Goal: Check status: Check status

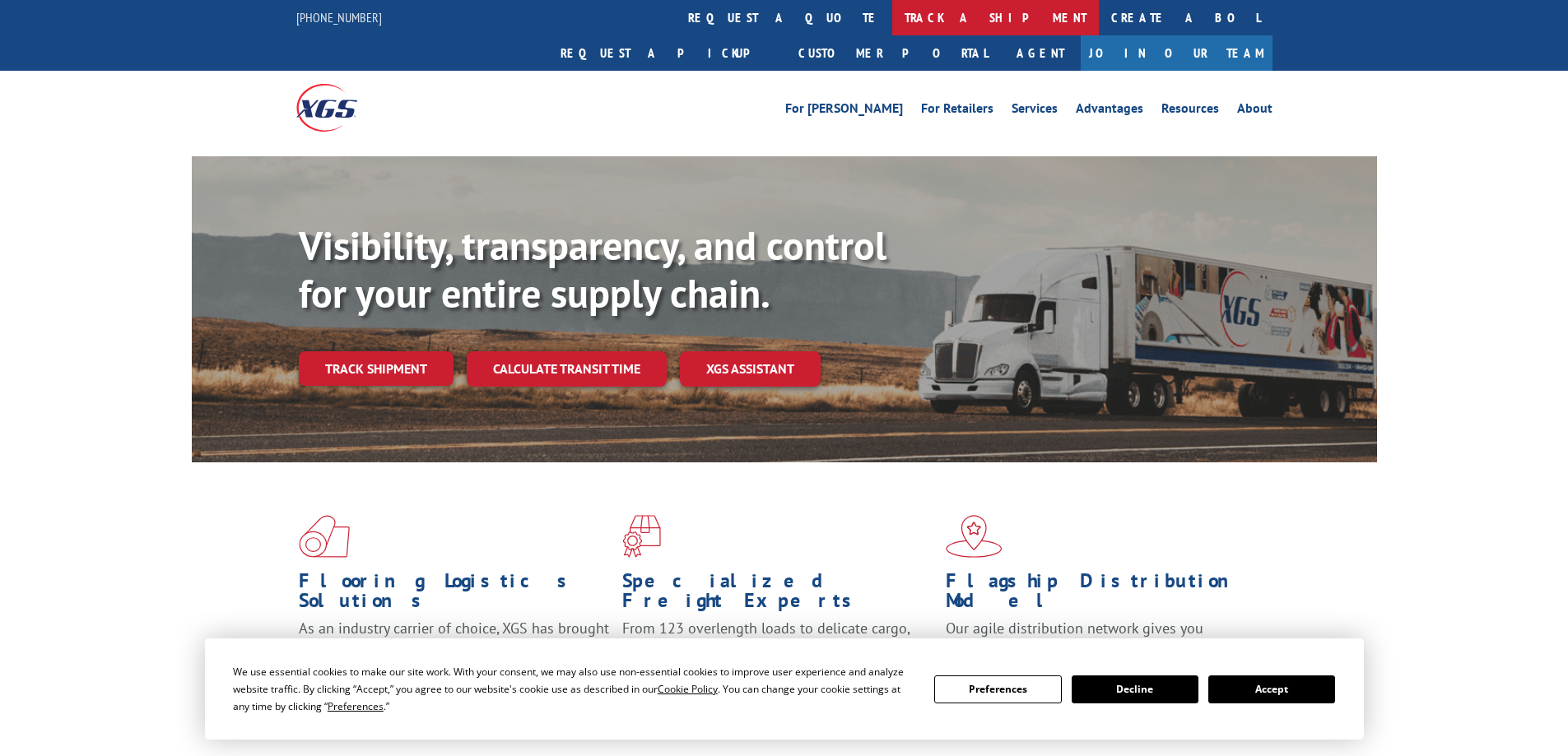
click at [892, 8] on link "track a shipment" at bounding box center [995, 17] width 207 height 35
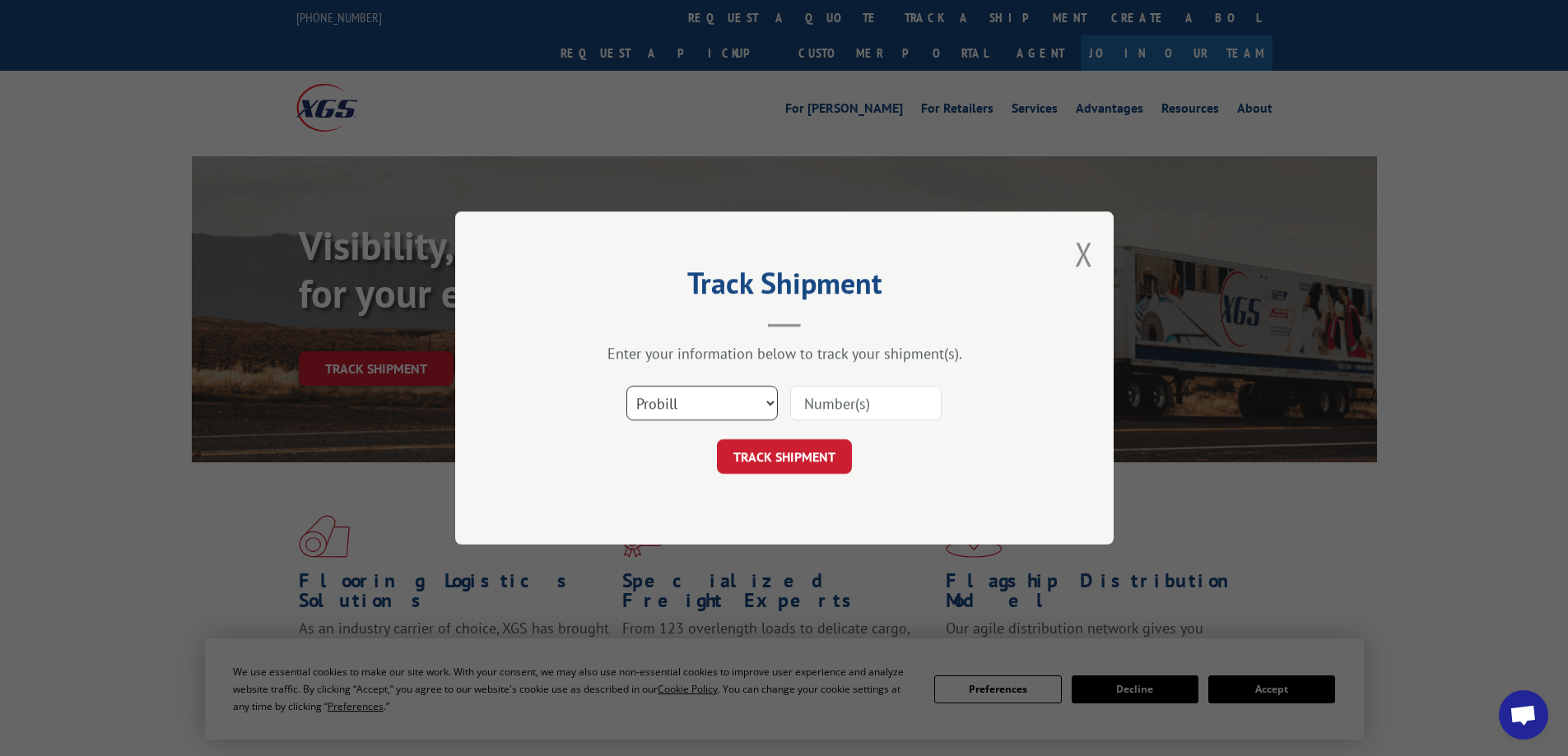
click at [670, 401] on select "Select category... Probill BOL PO" at bounding box center [702, 403] width 152 height 34
select select "bol"
click at [626, 386] on select "Select category... Probill BOL PO" at bounding box center [702, 403] width 152 height 34
click at [847, 399] on input at bounding box center [866, 403] width 152 height 34
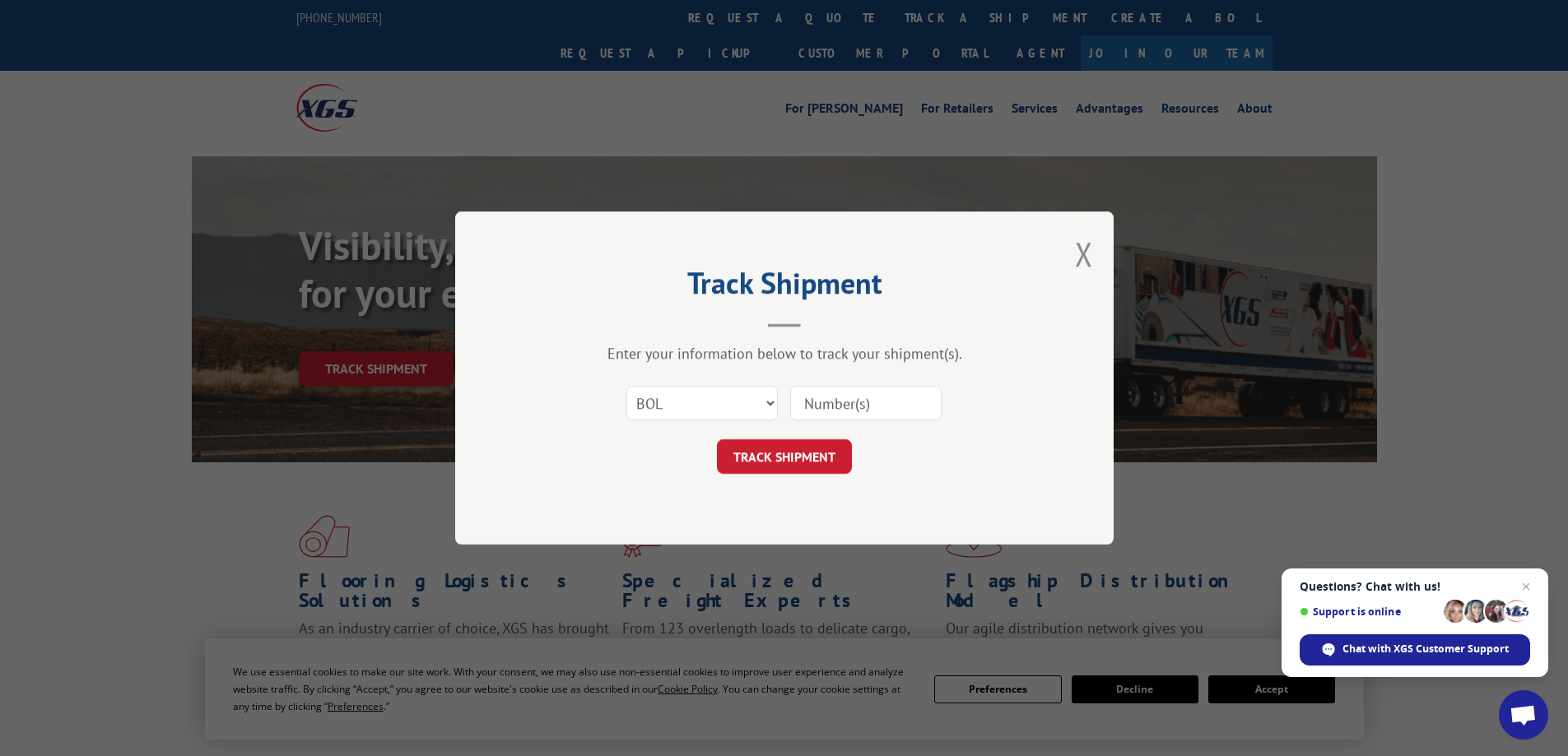
paste input "6011149"
type input "6011149"
click at [773, 450] on button "TRACK SHIPMENT" at bounding box center [785, 456] width 135 height 34
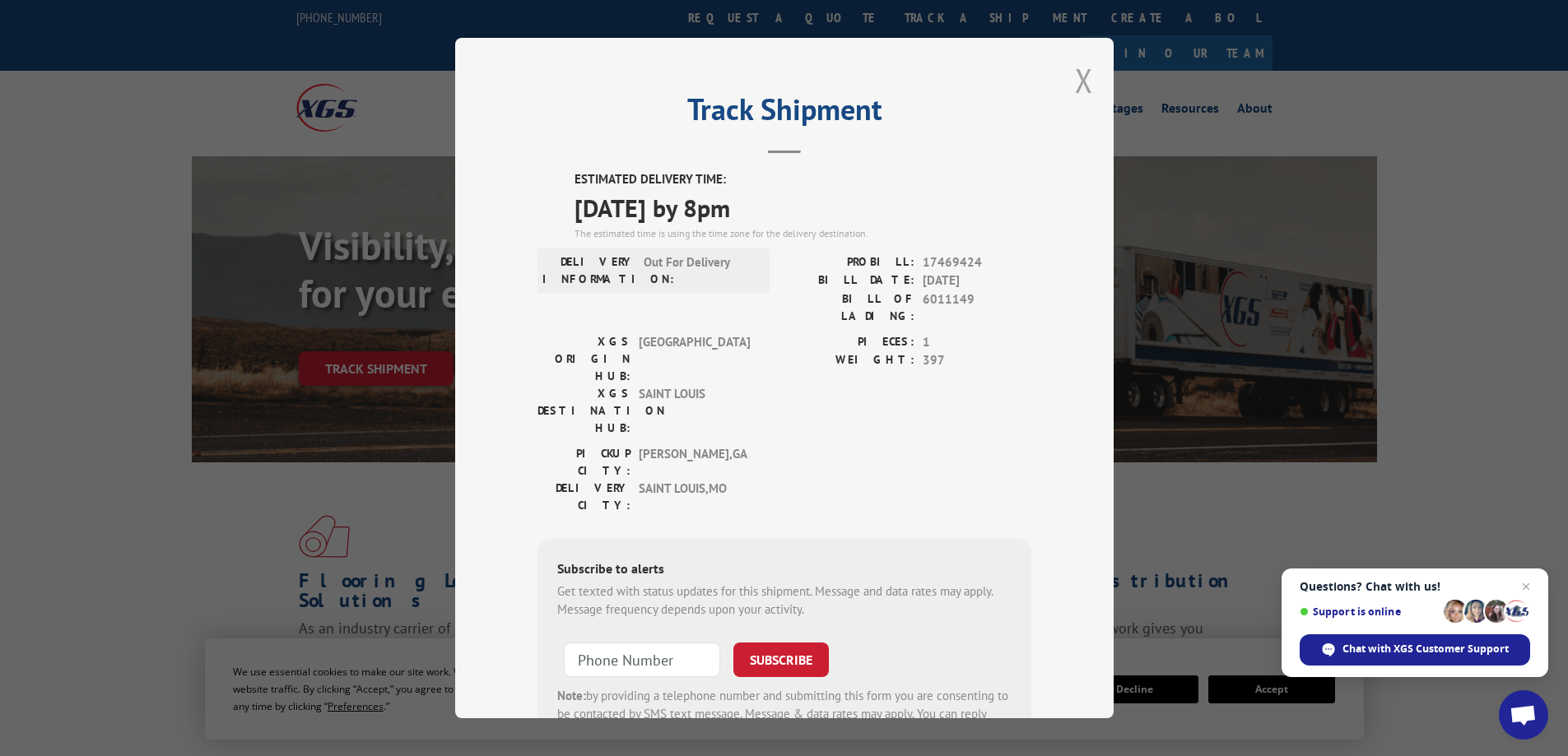
click at [1083, 85] on button "Close modal" at bounding box center [1084, 80] width 18 height 43
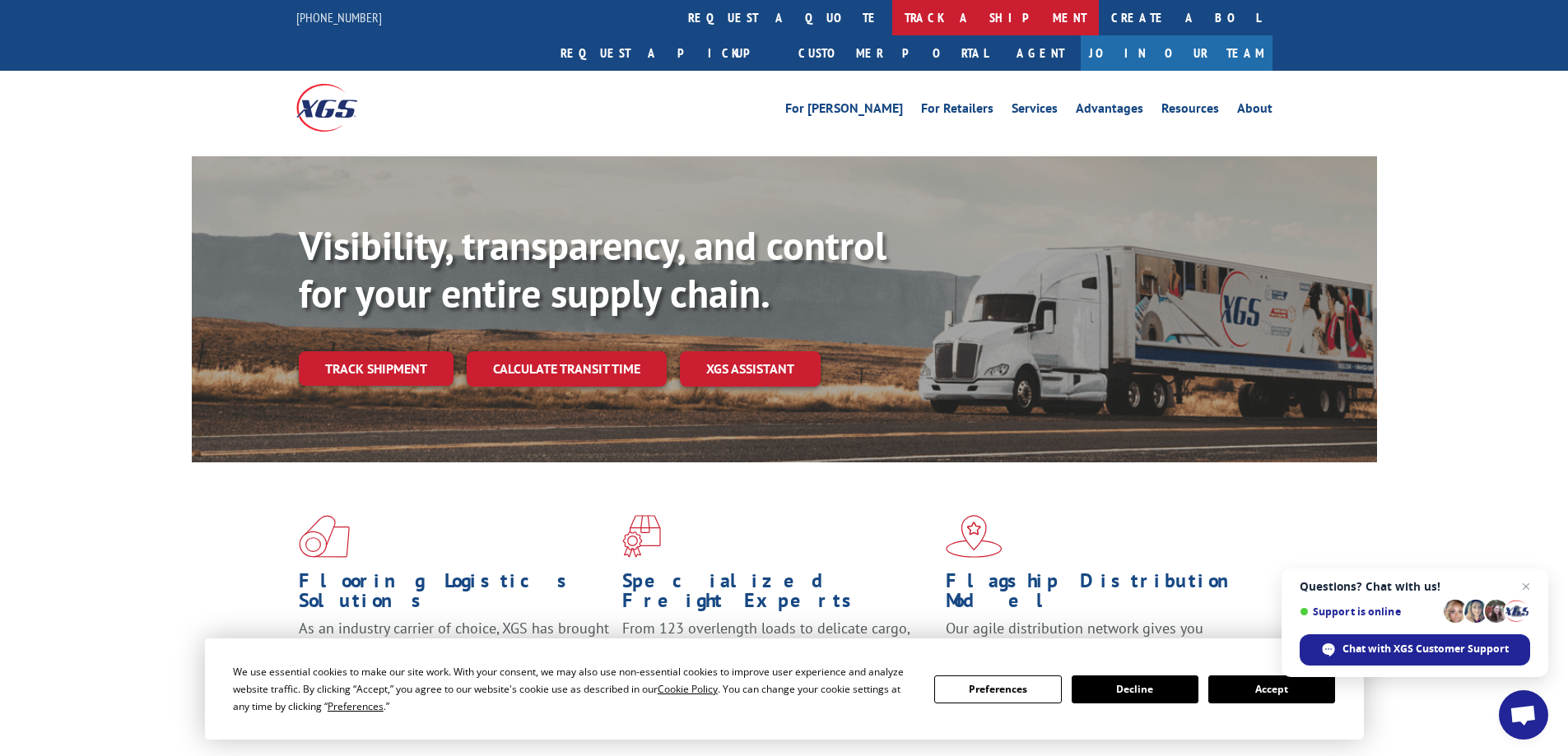
click at [892, 23] on link "track a shipment" at bounding box center [995, 17] width 207 height 35
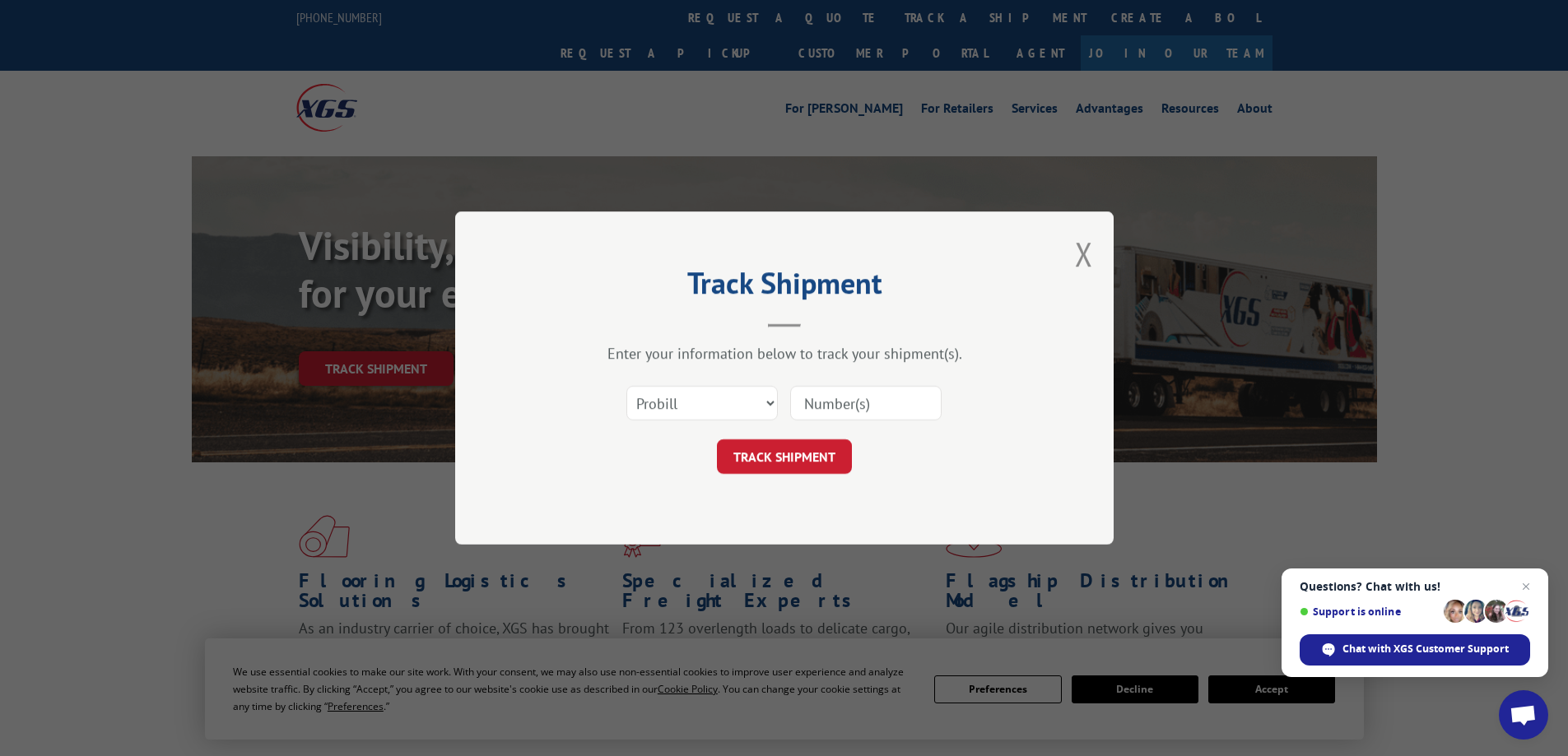
click at [697, 384] on div "Select category... Probill BOL PO" at bounding box center [702, 403] width 150 height 38
click at [698, 399] on select "Select category... Probill BOL PO" at bounding box center [702, 403] width 152 height 34
select select "bol"
click at [626, 386] on select "Select category... Probill BOL PO" at bounding box center [702, 403] width 152 height 34
click at [826, 408] on input at bounding box center [866, 403] width 152 height 34
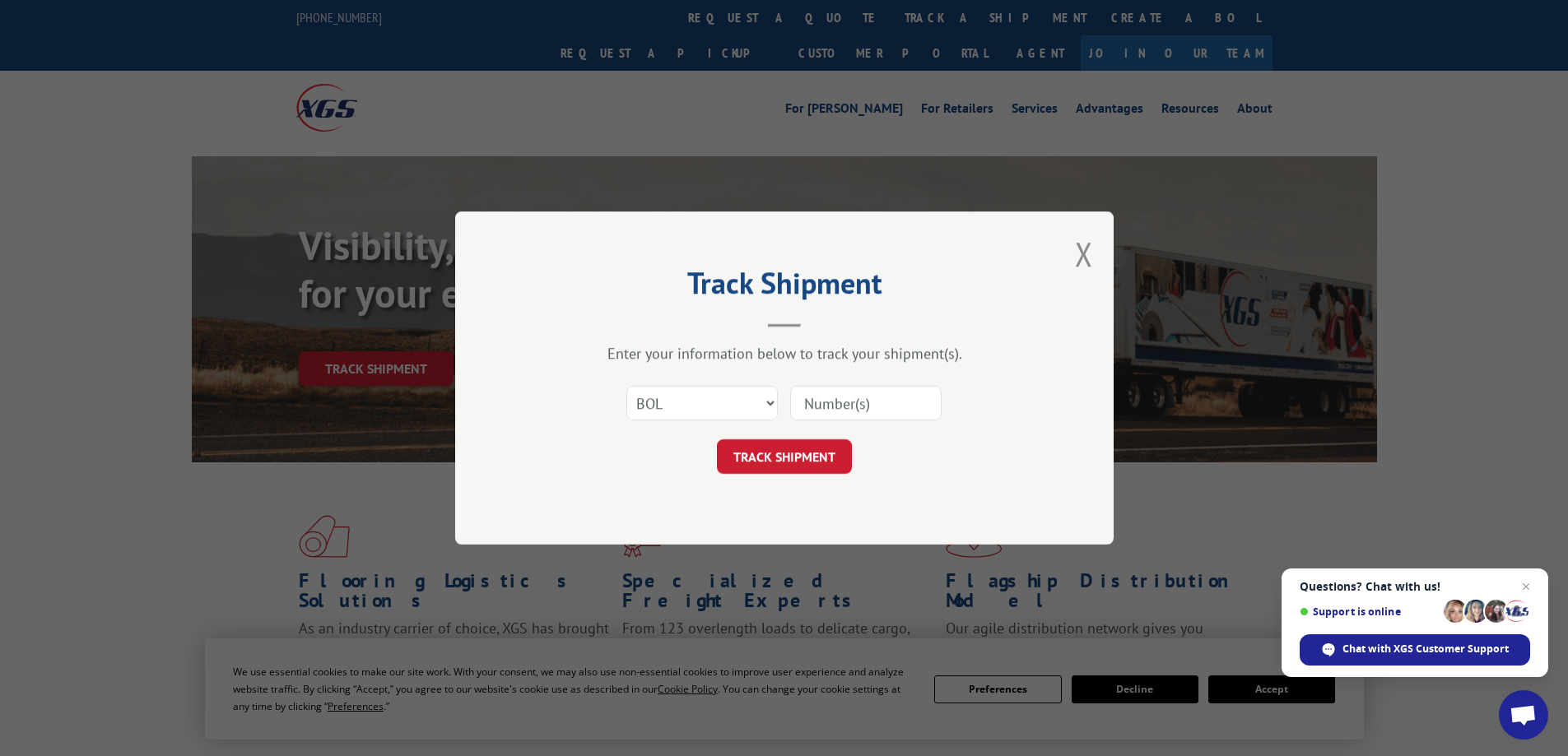
paste input "6010687"
type input "6010687"
click at [717, 439] on button "TRACK SHIPMENT" at bounding box center [785, 456] width 135 height 34
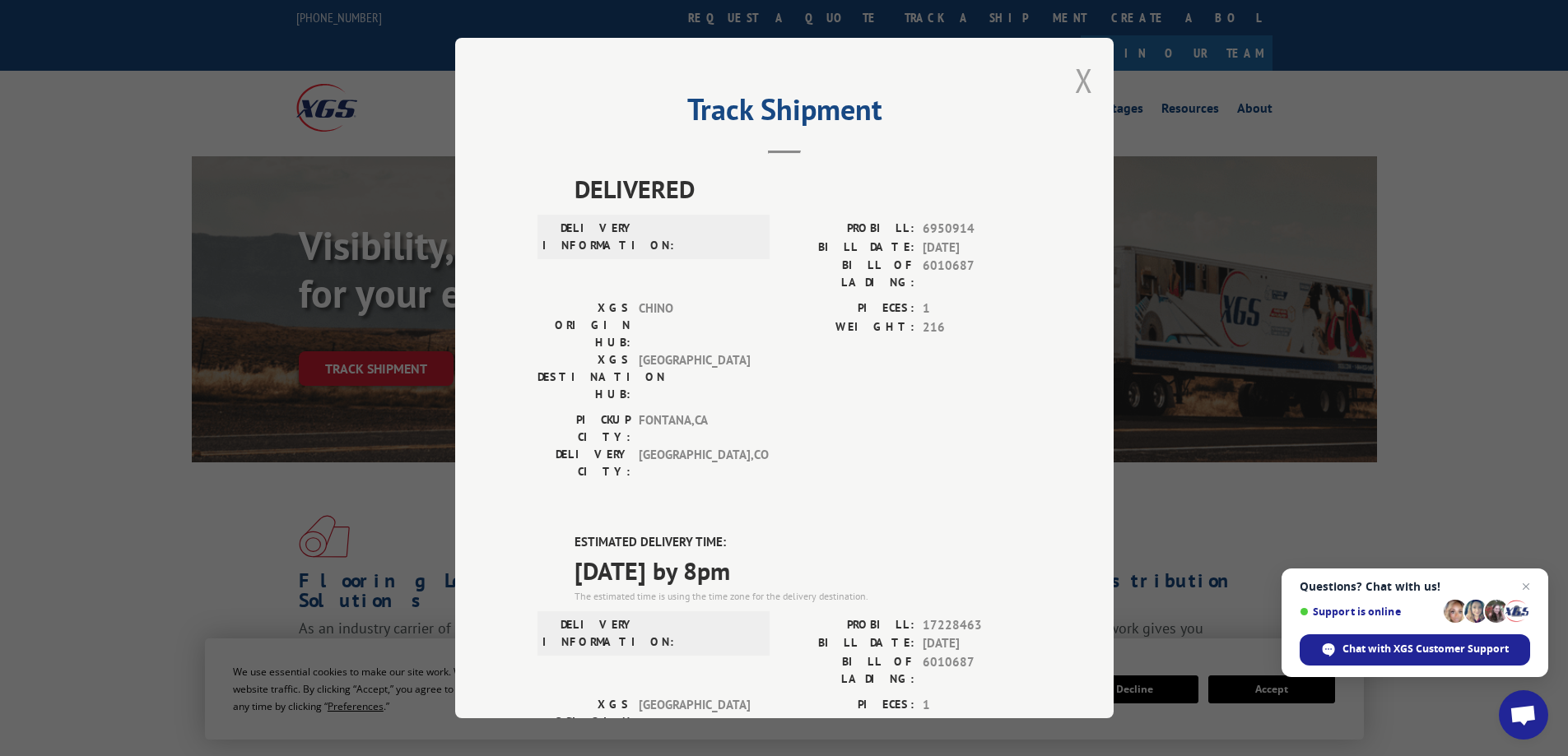
click at [1082, 80] on button "Close modal" at bounding box center [1084, 80] width 18 height 43
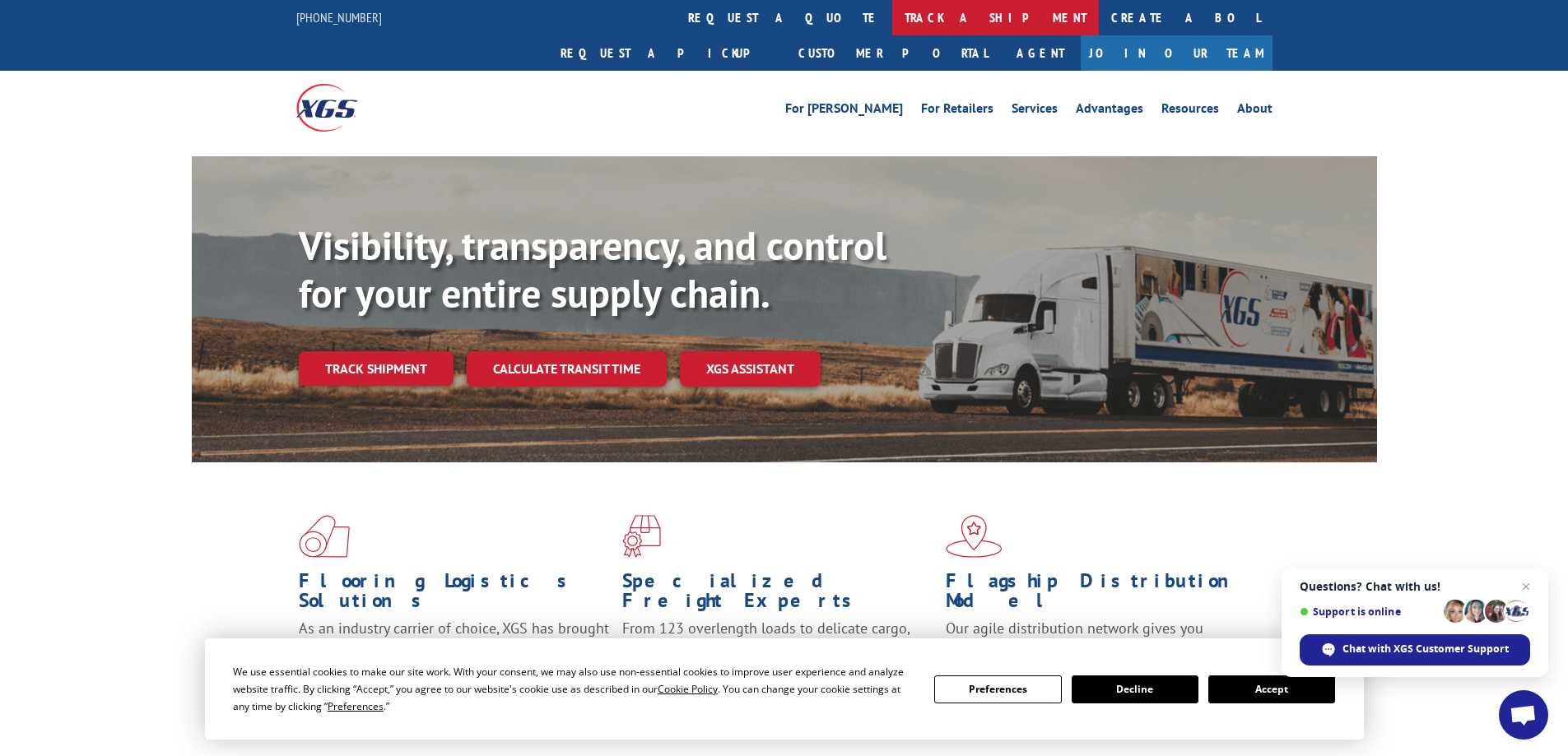
click at [892, 20] on link "track a shipment" at bounding box center [995, 17] width 207 height 35
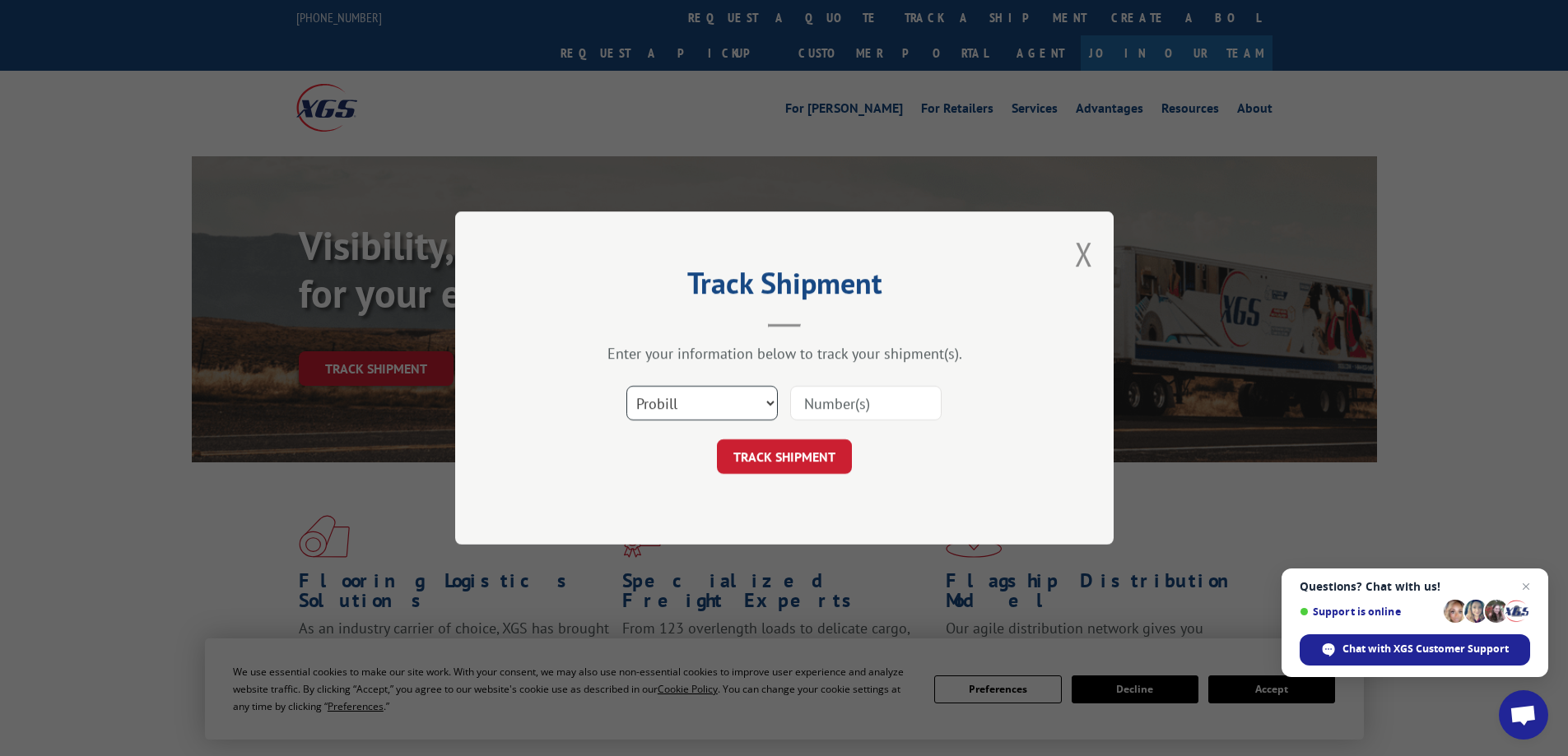
click at [719, 401] on select "Select category... Probill BOL PO" at bounding box center [702, 403] width 152 height 34
select select "bol"
click at [626, 386] on select "Select category... Probill BOL PO" at bounding box center [702, 403] width 152 height 34
click at [838, 409] on input at bounding box center [866, 403] width 152 height 34
paste input "6013954"
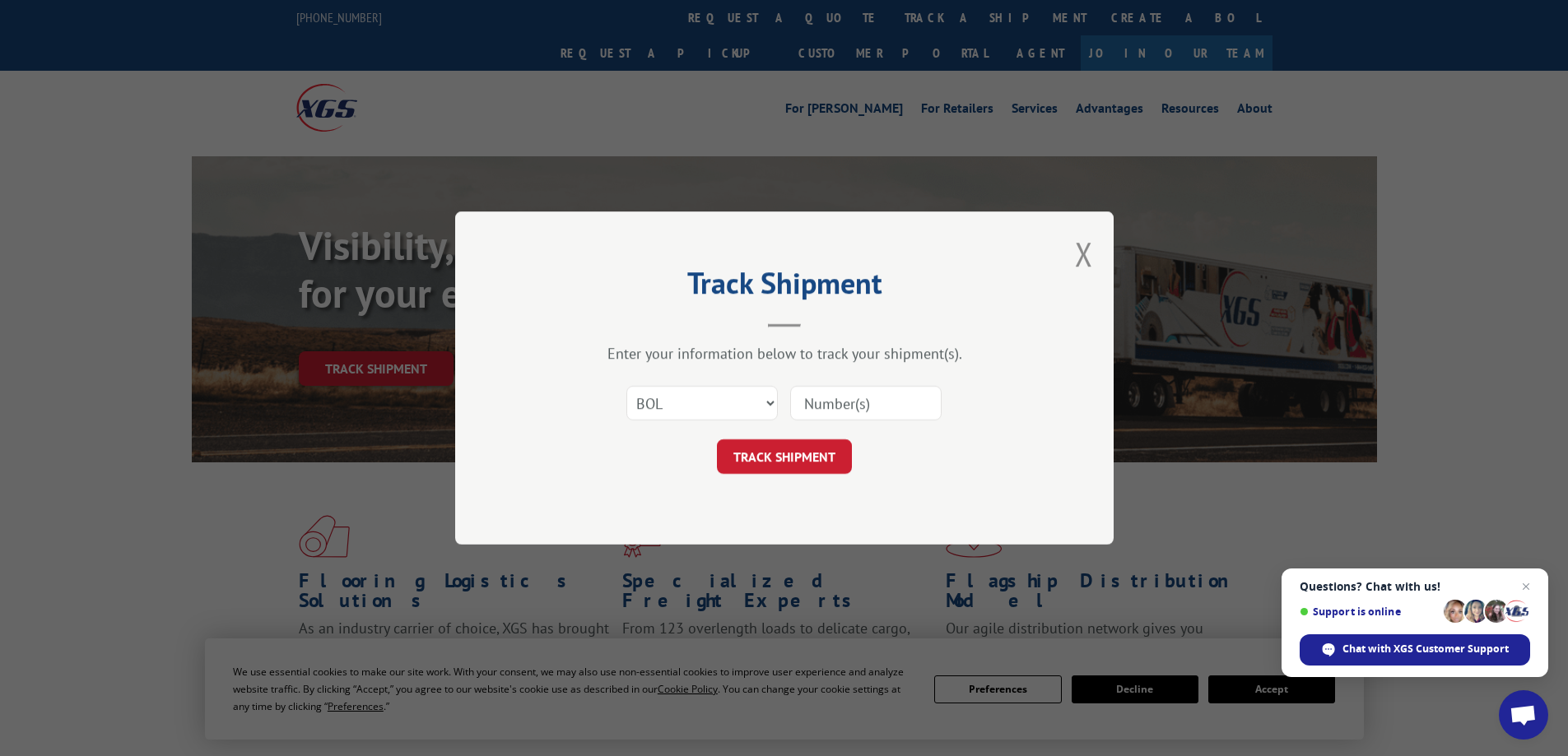
type input "6013954"
click button "TRACK SHIPMENT" at bounding box center [785, 456] width 135 height 34
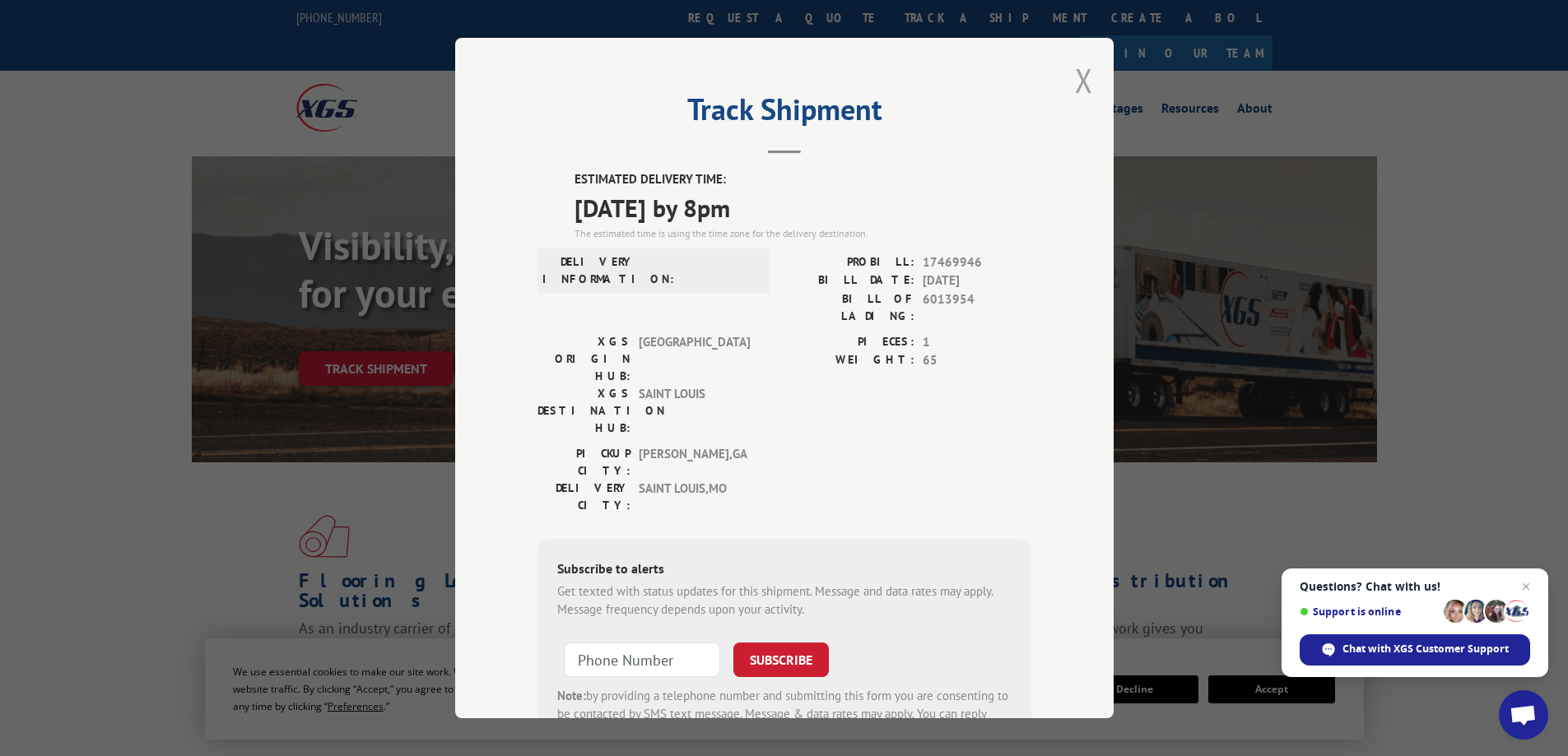
click at [1081, 84] on button "Close modal" at bounding box center [1084, 80] width 18 height 43
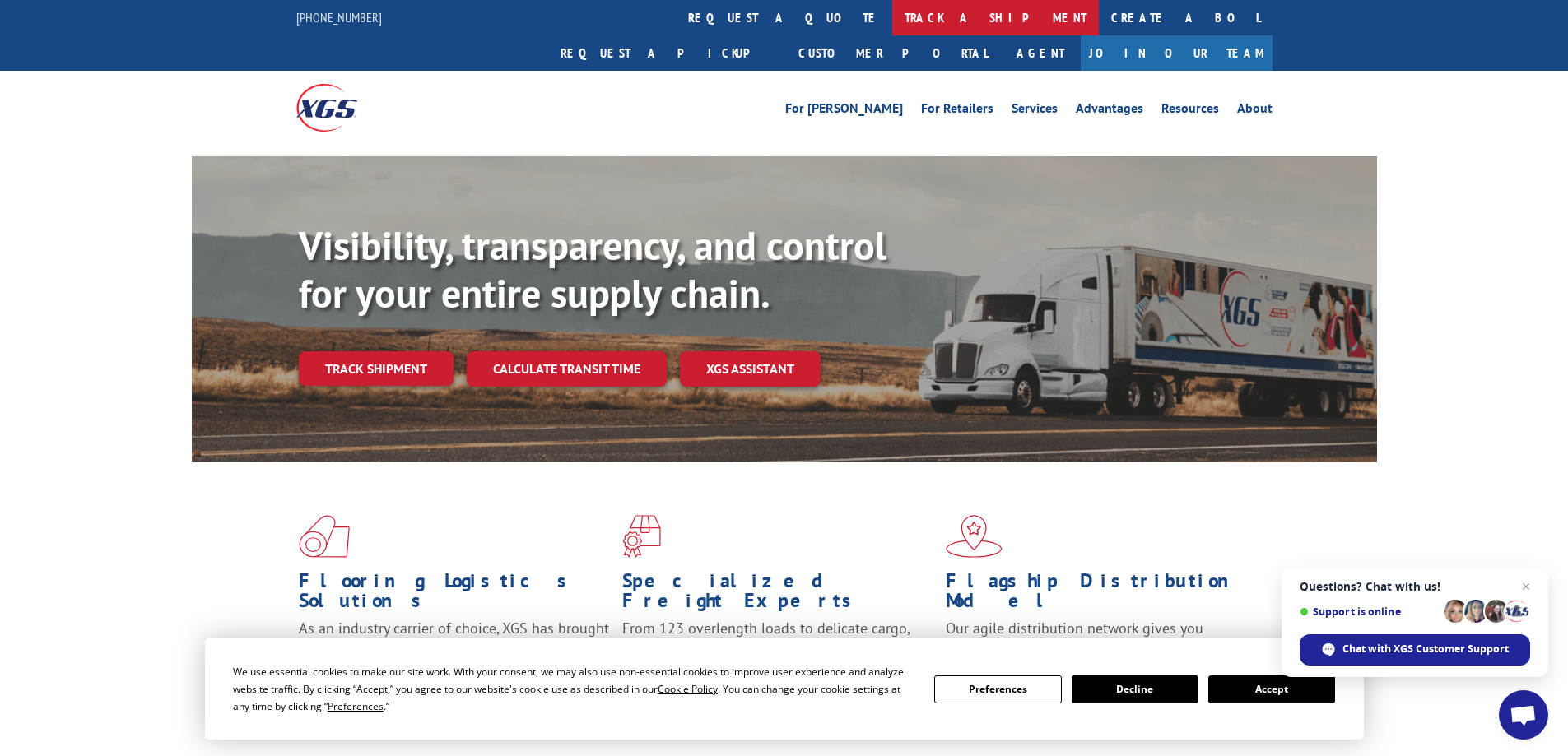
click at [892, 18] on link "track a shipment" at bounding box center [995, 17] width 207 height 35
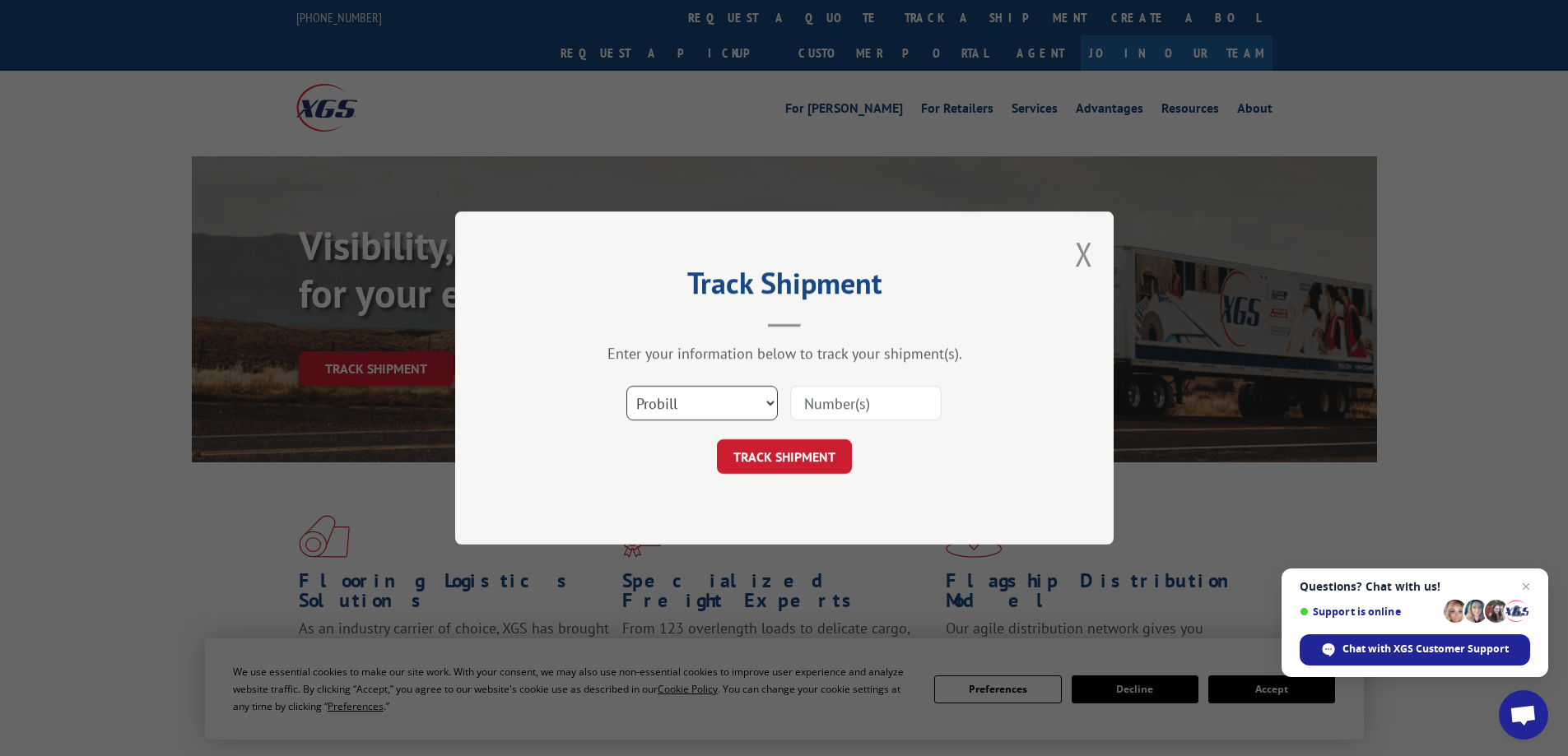
click at [707, 407] on select "Select category... Probill BOL PO" at bounding box center [702, 403] width 152 height 34
click at [626, 386] on select "Select category... Probill BOL PO" at bounding box center [702, 403] width 152 height 34
click at [669, 403] on select "Select category... Probill BOL PO" at bounding box center [702, 403] width 152 height 34
select select "bol"
click at [626, 386] on select "Select category... Probill BOL PO" at bounding box center [702, 403] width 152 height 34
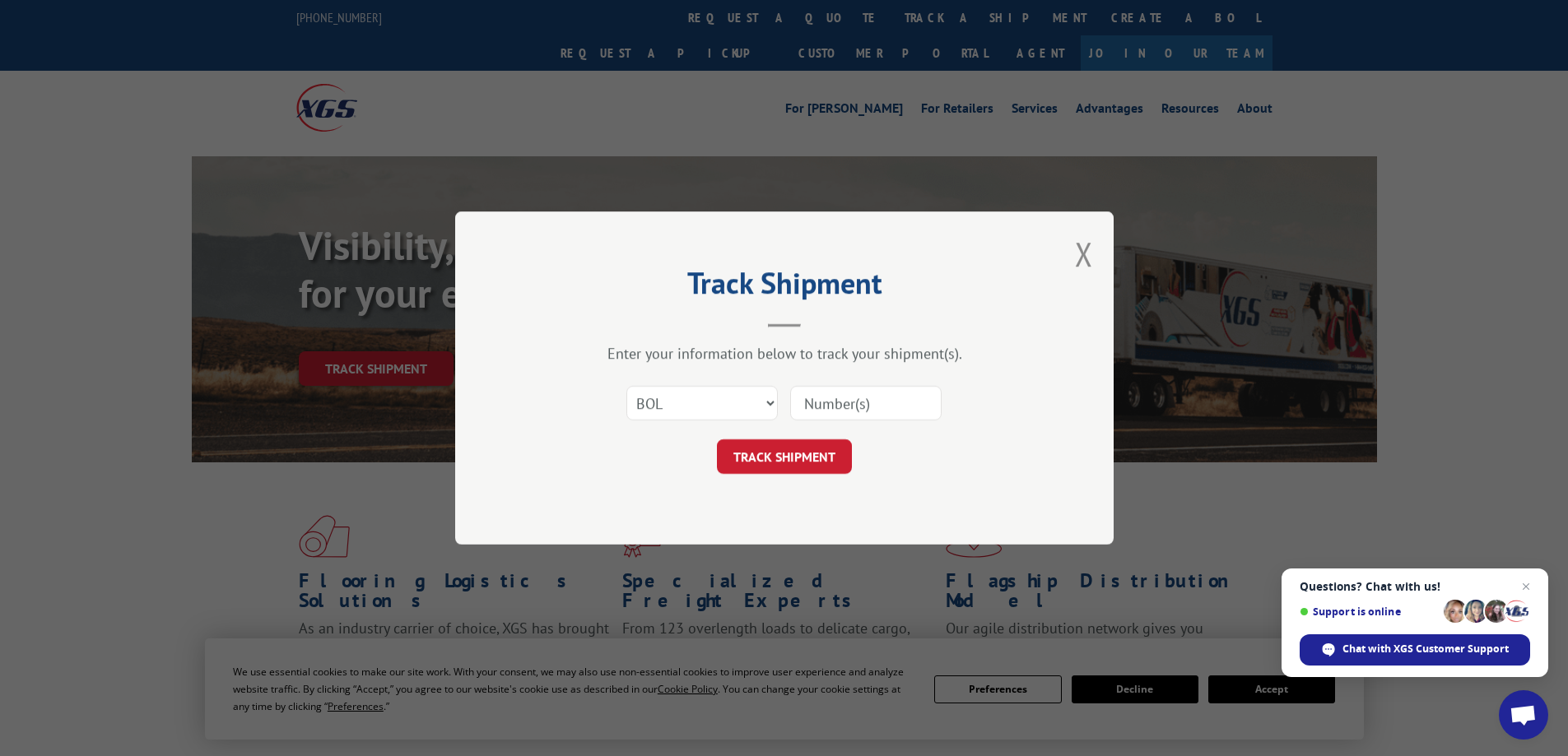
click at [844, 401] on input at bounding box center [866, 403] width 152 height 34
paste input "6006813"
type input "6006813"
click at [781, 459] on button "TRACK SHIPMENT" at bounding box center [785, 456] width 135 height 34
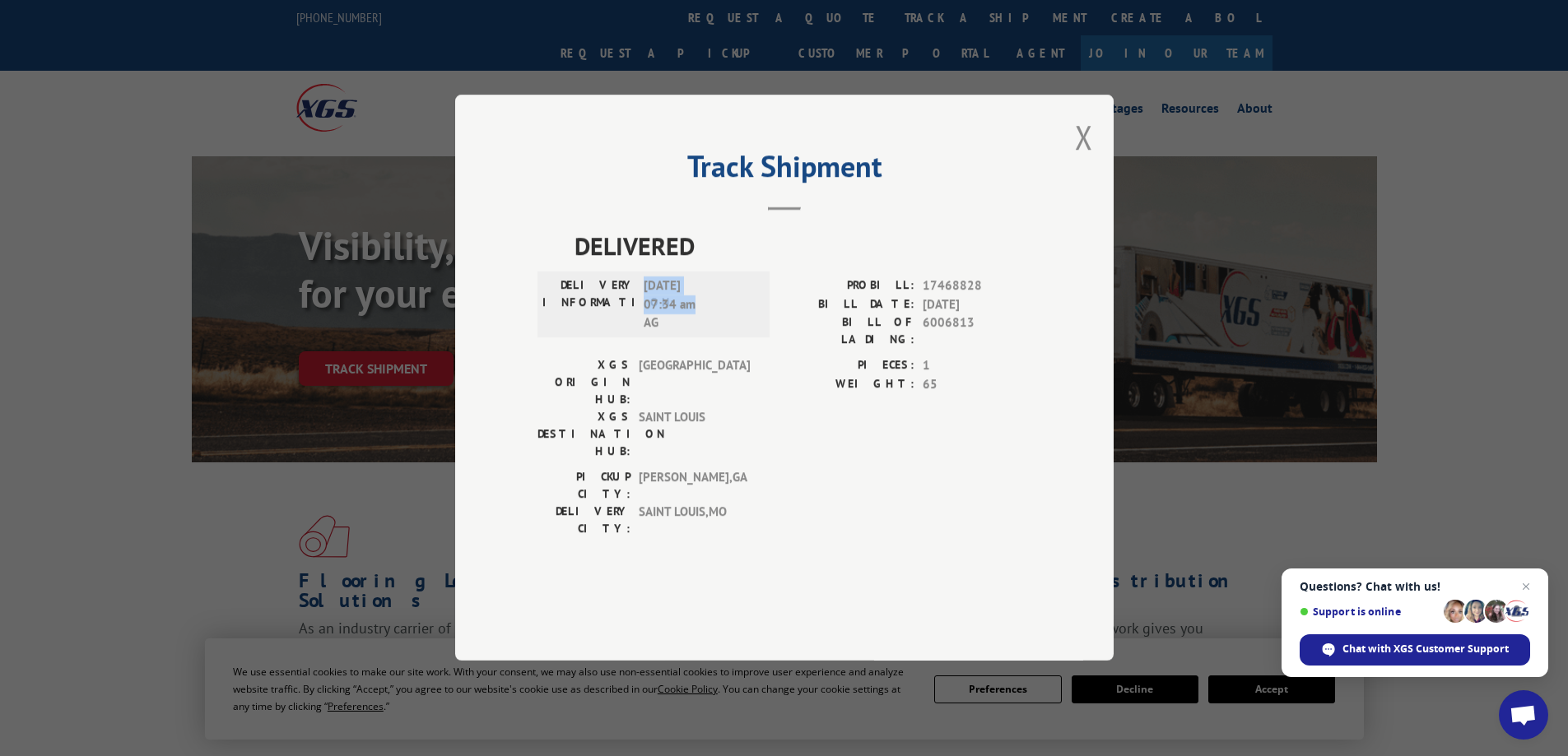
drag, startPoint x: 707, startPoint y: 348, endPoint x: 641, endPoint y: 336, distance: 67.1
click at [641, 333] on div "DELIVERY INFORMATION: [DATE] 07:34 am AG" at bounding box center [653, 305] width 222 height 56
copy span "[DATE] 07:34 am"
